Goal: Task Accomplishment & Management: Complete application form

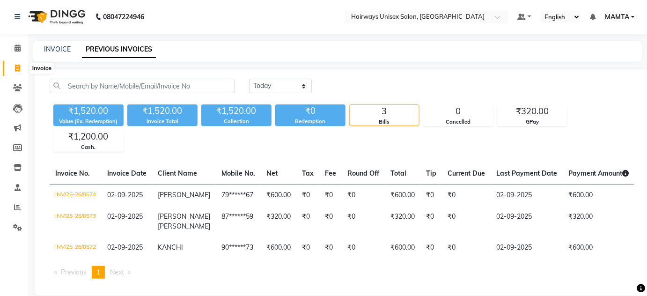
click at [19, 69] on icon at bounding box center [17, 68] width 5 height 7
select select "8320"
select select "service"
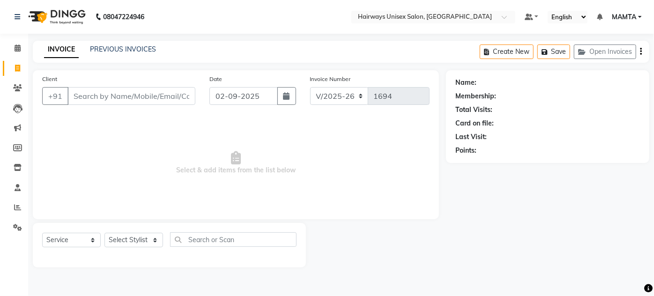
click at [89, 97] on input "Client" at bounding box center [131, 96] width 128 height 18
type input "8828032002"
click at [158, 93] on span "Add Client" at bounding box center [171, 95] width 37 height 9
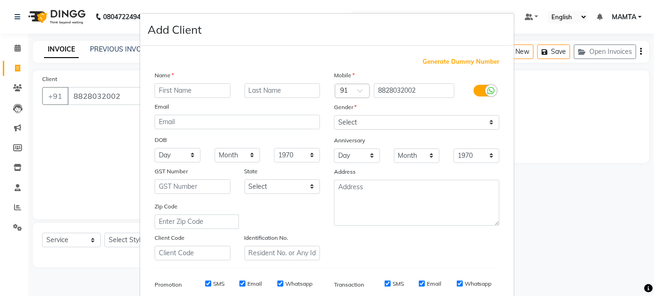
click at [167, 89] on input "text" at bounding box center [193, 90] width 76 height 15
type input "PRATIK"
click at [354, 125] on select "Select [DEMOGRAPHIC_DATA] [DEMOGRAPHIC_DATA] Other Prefer Not To Say" at bounding box center [416, 122] width 165 height 15
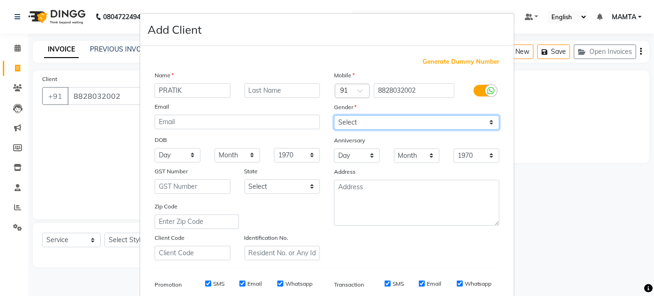
select select "[DEMOGRAPHIC_DATA]"
click at [334, 115] on select "Select [DEMOGRAPHIC_DATA] [DEMOGRAPHIC_DATA] Other Prefer Not To Say" at bounding box center [416, 122] width 165 height 15
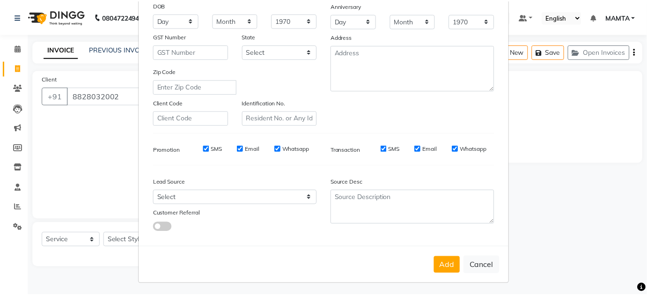
scroll to position [136, 0]
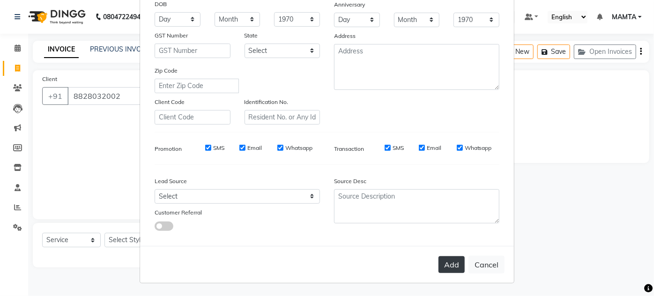
click at [439, 265] on button "Add" at bounding box center [451, 264] width 26 height 17
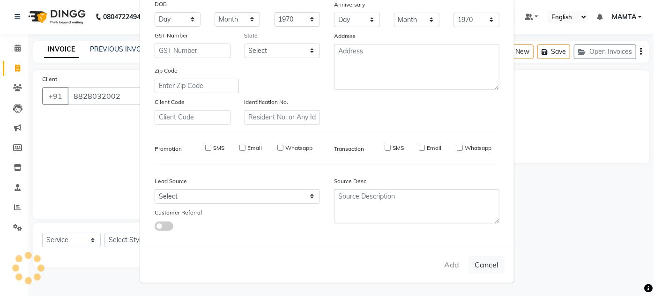
type input "88******02"
select select
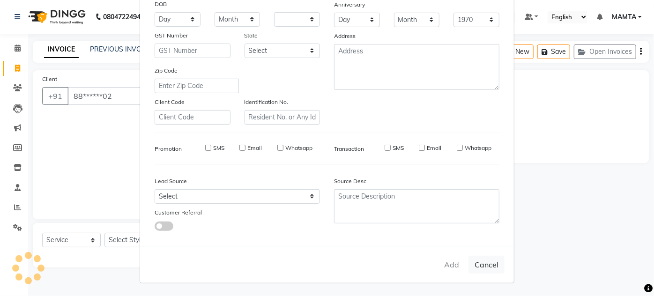
select select
checkbox input "false"
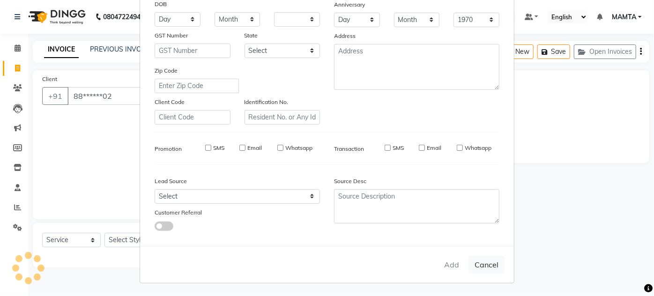
checkbox input "false"
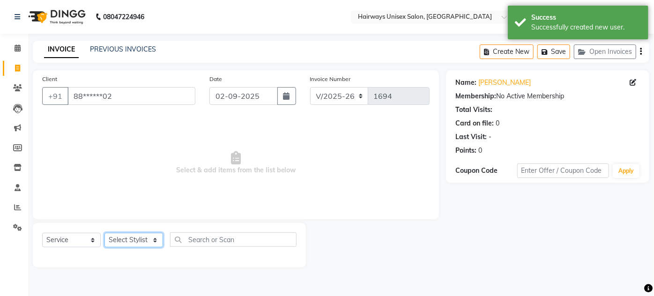
click at [119, 239] on select "Select Stylist [PERSON_NAME] [PERSON_NAME] [PERSON_NAME] MAMTA POOJA [PERSON_NA…" at bounding box center [133, 240] width 59 height 15
select select "80507"
click at [104, 233] on select "Select Stylist [PERSON_NAME] [PERSON_NAME] [PERSON_NAME] MAMTA POOJA [PERSON_NA…" at bounding box center [133, 240] width 59 height 15
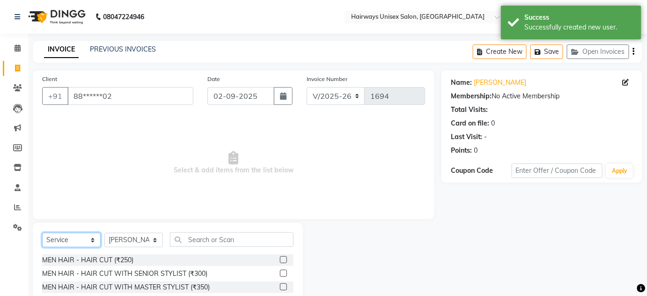
click at [67, 237] on select "Select Service Product Membership Package Voucher Prepaid Gift Card" at bounding box center [71, 240] width 59 height 15
click at [42, 233] on select "Select Service Product Membership Package Voucher Prepaid Gift Card" at bounding box center [71, 240] width 59 height 15
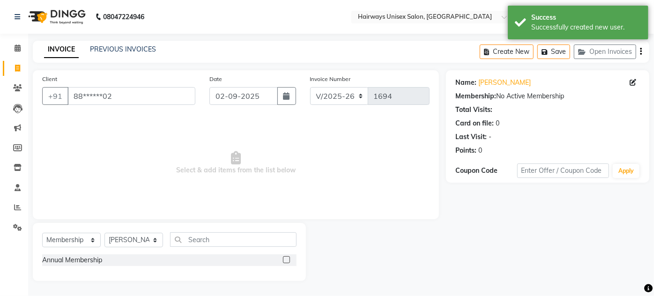
click at [285, 259] on label at bounding box center [286, 259] width 7 height 7
click at [285, 259] on input "checkbox" at bounding box center [286, 260] width 6 height 6
select select "select"
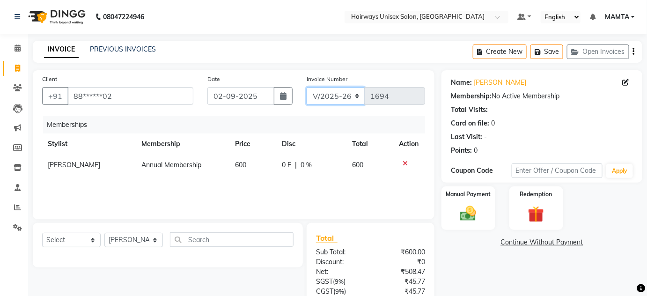
click at [322, 100] on select "INV/25-26 V/2025-26" at bounding box center [336, 96] width 59 height 18
select select "8645"
click at [307, 87] on select "INV/25-26 V/2025-26" at bounding box center [336, 96] width 59 height 18
type input "0575"
click at [634, 52] on icon "button" at bounding box center [634, 52] width 2 height 0
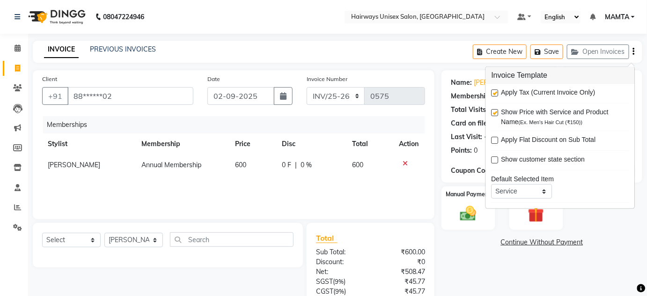
click at [496, 92] on label at bounding box center [495, 92] width 7 height 7
click at [496, 92] on input "checkbox" at bounding box center [495, 93] width 6 height 6
checkbox input "false"
click at [471, 219] on img at bounding box center [468, 213] width 27 height 19
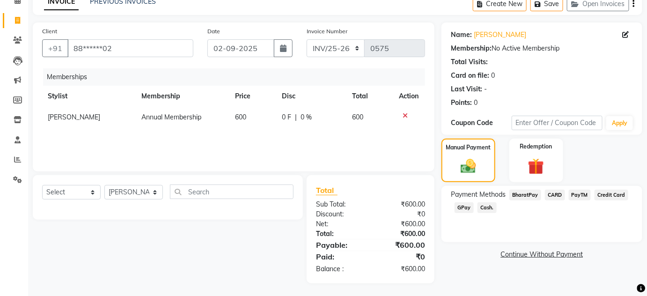
scroll to position [49, 0]
click at [489, 207] on span "Cash." at bounding box center [487, 206] width 19 height 11
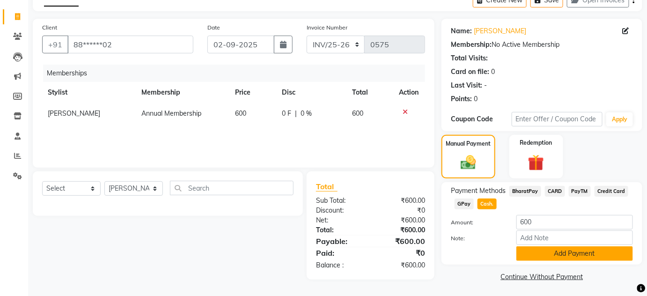
scroll to position [52, 0]
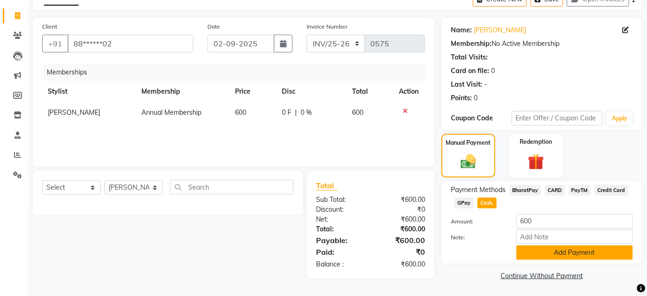
click at [545, 257] on button "Add Payment" at bounding box center [575, 252] width 117 height 15
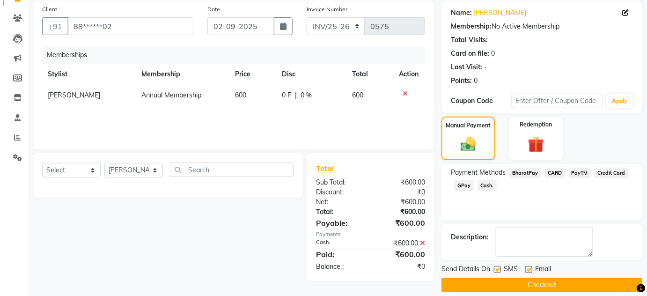
scroll to position [79, 0]
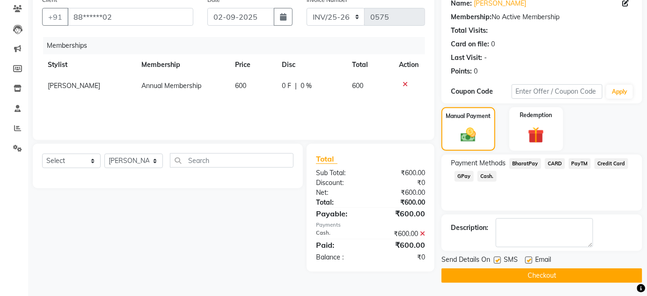
click at [549, 274] on button "Checkout" at bounding box center [542, 275] width 201 height 15
